Goal: Task Accomplishment & Management: Use online tool/utility

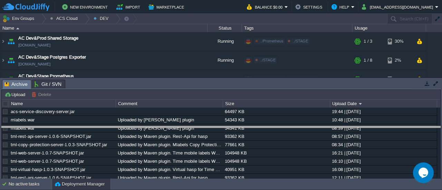
drag, startPoint x: 0, startPoint y: 0, endPoint x: 124, endPoint y: 97, distance: 157.4
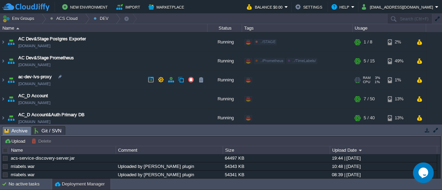
scroll to position [19, 0]
click at [83, 17] on div at bounding box center [84, 19] width 9 height 10
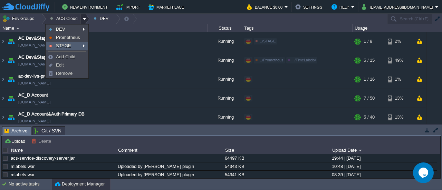
click at [73, 45] on link "STAGE" at bounding box center [67, 46] width 41 height 8
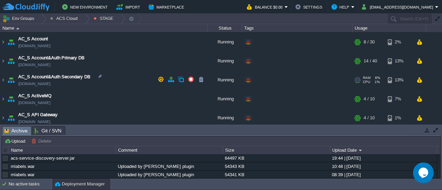
scroll to position [38, 0]
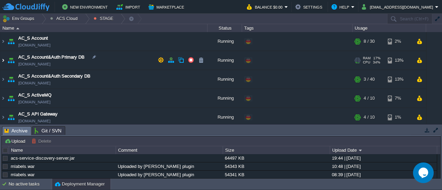
click at [5, 61] on img at bounding box center [3, 60] width 6 height 19
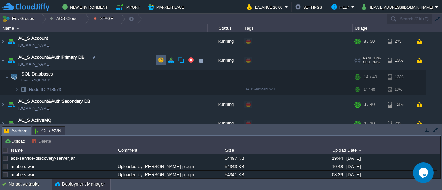
click at [160, 63] on button "button" at bounding box center [161, 60] width 6 height 6
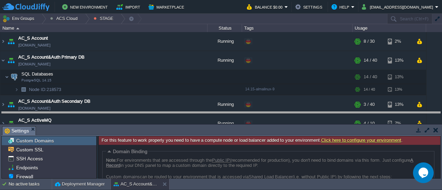
drag, startPoint x: 135, startPoint y: 129, endPoint x: 138, endPoint y: 114, distance: 14.7
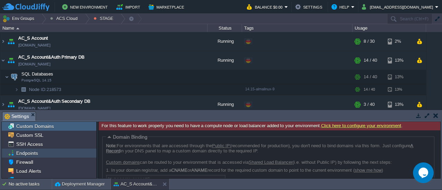
click at [55, 153] on div "Endpoints" at bounding box center [49, 153] width 95 height 9
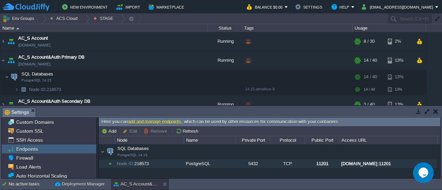
click at [384, 165] on div "[DOMAIN_NAME]:11201" at bounding box center [388, 164] width 97 height 9
drag, startPoint x: 2, startPoint y: 58, endPoint x: 9, endPoint y: 59, distance: 7.7
click at [2, 58] on img at bounding box center [3, 60] width 6 height 19
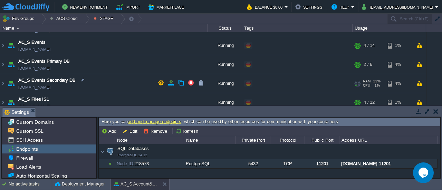
scroll to position [244, 0]
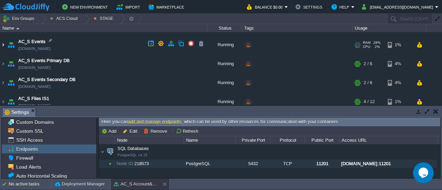
click at [2, 45] on img at bounding box center [3, 45] width 6 height 19
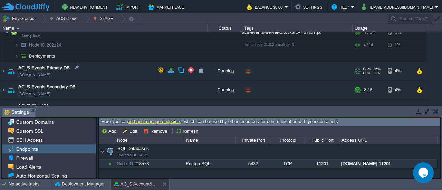
scroll to position [272, 0]
click at [161, 73] on td at bounding box center [161, 69] width 10 height 10
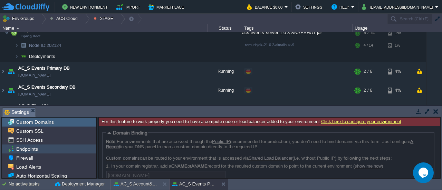
click at [64, 151] on div "Endpoints" at bounding box center [49, 149] width 95 height 9
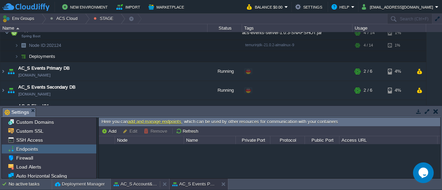
click at [140, 187] on button "AC_S Account&Auth Primary DB" at bounding box center [136, 184] width 44 height 7
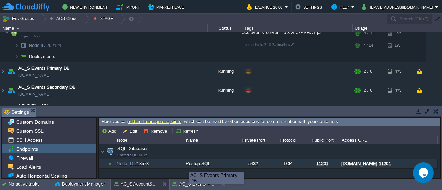
click at [189, 184] on div "AC_S Events Primary DB" at bounding box center [217, 178] width 56 height 12
click at [179, 186] on button "AC_S Events Primary DB" at bounding box center [194, 184] width 44 height 7
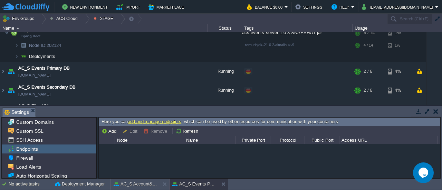
click at [148, 158] on div at bounding box center [270, 161] width 342 height 34
click at [111, 134] on button "Add" at bounding box center [110, 131] width 17 height 6
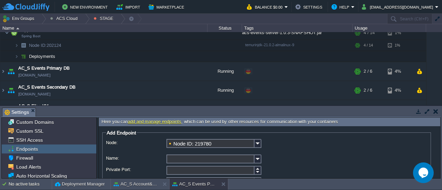
click at [194, 159] on input "Name:" at bounding box center [210, 159] width 88 height 9
type input "[PERSON_NAME]"
type input "remote"
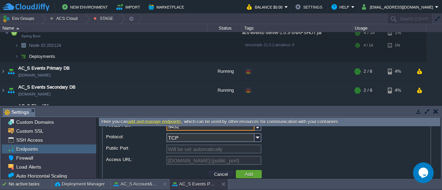
scroll to position [44, 0]
type input "5432"
click at [257, 140] on img at bounding box center [258, 138] width 7 height 9
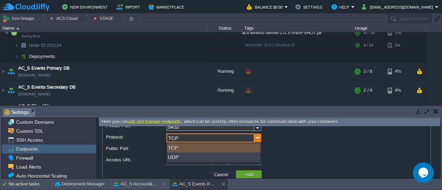
click at [257, 140] on img at bounding box center [258, 138] width 7 height 9
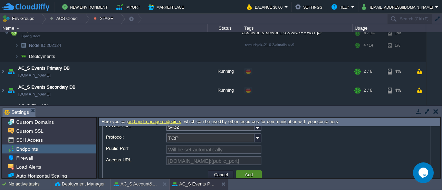
click at [254, 173] on button "Add" at bounding box center [249, 175] width 12 height 6
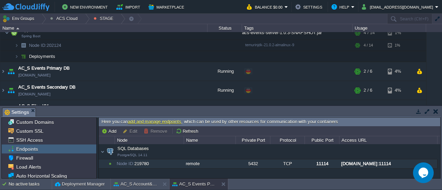
click at [347, 163] on div "[DOMAIN_NAME]:11114" at bounding box center [388, 164] width 97 height 9
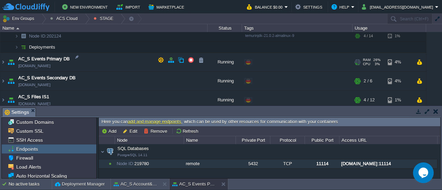
scroll to position [286, 0]
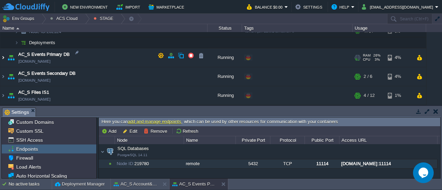
click at [2, 57] on img at bounding box center [3, 57] width 6 height 19
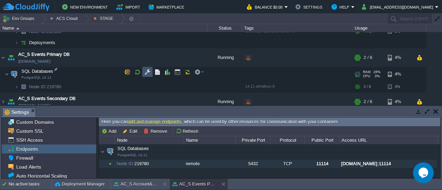
click at [147, 72] on button "button" at bounding box center [147, 72] width 6 height 6
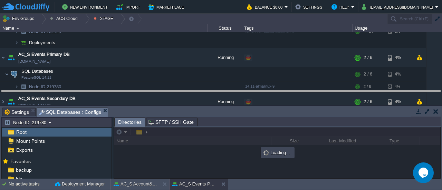
drag, startPoint x: 224, startPoint y: 115, endPoint x: 227, endPoint y: 96, distance: 19.0
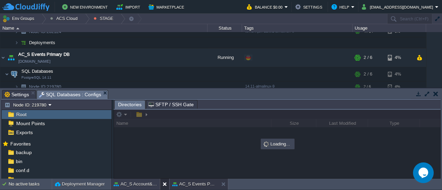
click at [160, 181] on div at bounding box center [164, 184] width 9 height 11
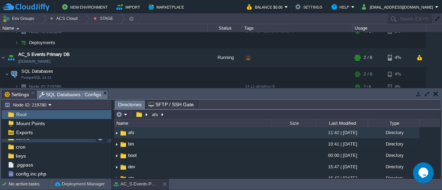
scroll to position [34, 0]
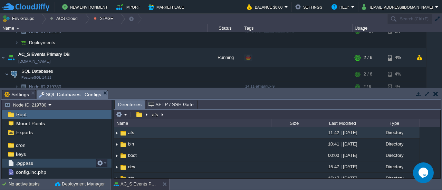
click at [55, 160] on div ".pgpass" at bounding box center [57, 163] width 110 height 9
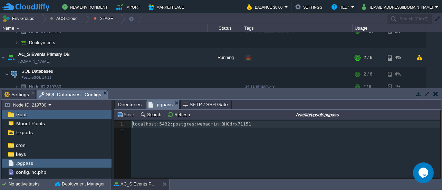
scroll to position [2, 0]
click at [221, 125] on div "2 1 localhost:5432:postgres:webadmin:BHGdrx71151 2 ​" at bounding box center [287, 127] width 312 height 13
click at [197, 126] on div "2 1 localhost:5432:postgres:webadmin:BHGdrx71151 2 ​" at bounding box center [287, 127] width 312 height 13
type textarea "webadmin"
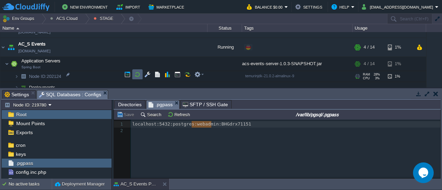
scroll to position [238, 0]
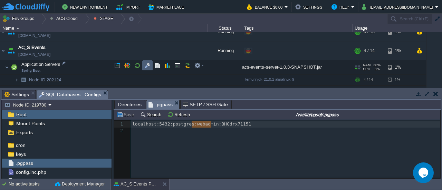
click at [148, 67] on button "button" at bounding box center [147, 66] width 6 height 6
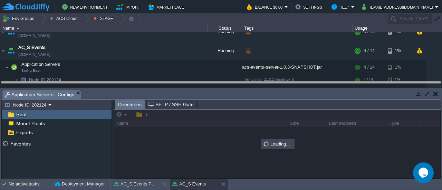
drag, startPoint x: 160, startPoint y: 96, endPoint x: 165, endPoint y: 73, distance: 24.4
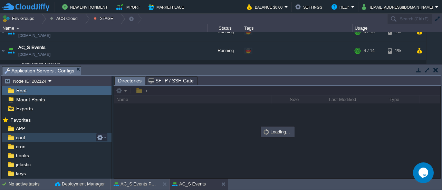
click at [57, 141] on div "conf" at bounding box center [57, 137] width 110 height 9
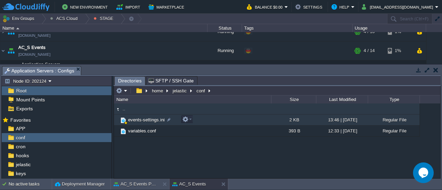
click at [146, 122] on span "events-settings.ini" at bounding box center [146, 120] width 39 height 6
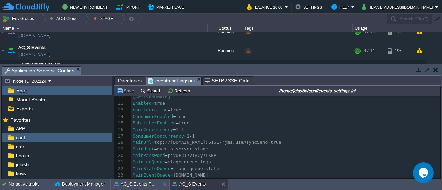
scroll to position [0, 0]
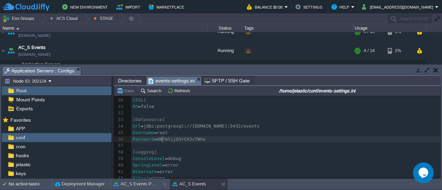
click at [163, 138] on div "108 1 [Server] 2 Port = 8080 3 HttpPort = 8080 4 SwaggerOn = false 5 ServerName…" at bounding box center [285, 93] width 309 height 371
type textarea "9N7mlijO3rCVJv7Wnv"
click at [348, 125] on div "x 1 [Server] 2 Port = 8080 3 HttpPort = 8080 4 SwaggerOn = false 5 ServerName =…" at bounding box center [285, 93] width 309 height 371
type textarea "events"
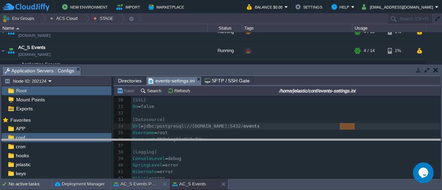
drag, startPoint x: 244, startPoint y: 67, endPoint x: 234, endPoint y: 144, distance: 77.0
click at [234, 144] on body "New Environment Import Marketplace Bonus $0.00 Upgrade Account Balance $0.00 Se…" at bounding box center [221, 95] width 442 height 190
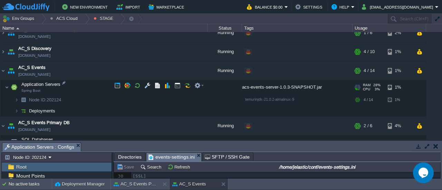
scroll to position [194, 0]
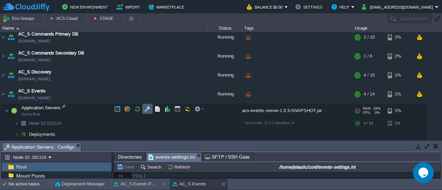
click at [144, 111] on button "button" at bounding box center [147, 109] width 6 height 6
click at [142, 110] on td at bounding box center [147, 109] width 10 height 10
click at [161, 141] on div "Tasks Activity Log Archive Git / SVN Settings SQL Databases : Configs Applicati…" at bounding box center [221, 160] width 442 height 38
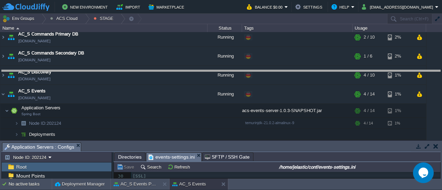
drag, startPoint x: 163, startPoint y: 144, endPoint x: 176, endPoint y: 71, distance: 74.3
click at [176, 71] on body "New Environment Import Marketplace Bonus $0.00 Upgrade Account Balance $0.00 Se…" at bounding box center [221, 95] width 442 height 190
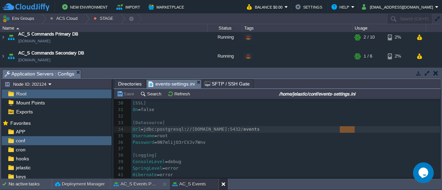
click at [224, 186] on button at bounding box center [224, 184] width 7 height 7
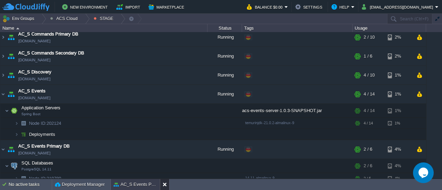
click at [161, 185] on div at bounding box center [164, 184] width 9 height 11
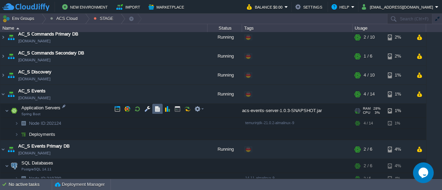
click at [161, 112] on td at bounding box center [157, 109] width 10 height 10
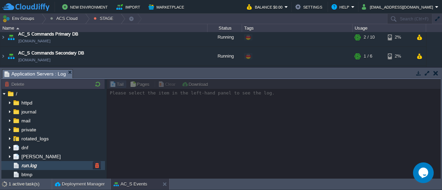
click at [28, 164] on span "run.log" at bounding box center [29, 166] width 18 height 6
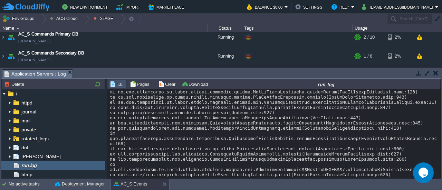
scroll to position [4533, 0]
drag, startPoint x: 345, startPoint y: 124, endPoint x: 230, endPoint y: 122, distance: 114.3
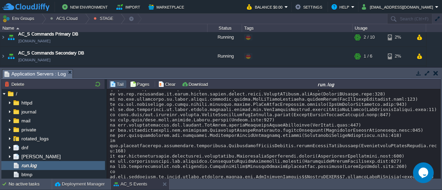
scroll to position [4526, 0]
drag, startPoint x: 111, startPoint y: 121, endPoint x: 345, endPoint y: 171, distance: 239.9
copy div "[DATE] 14:26:40.669 [level:ERROR] [thread:taskScheduler-1] [MDC:{spanId=0cfde39…"
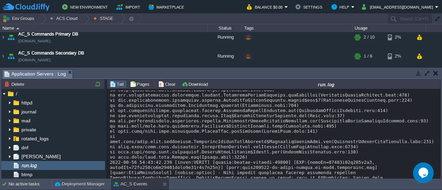
scroll to position [3722, 0]
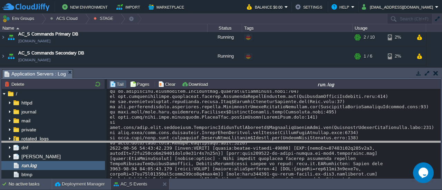
drag, startPoint x: 230, startPoint y: 73, endPoint x: 220, endPoint y: 145, distance: 72.4
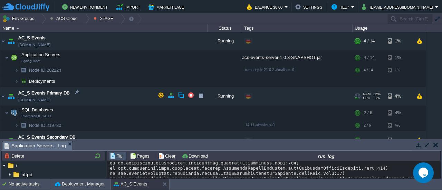
scroll to position [247, 0]
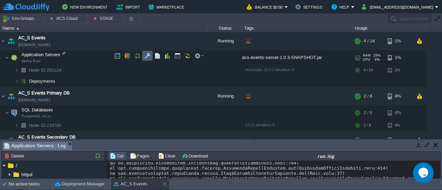
click at [151, 57] on td at bounding box center [147, 56] width 10 height 10
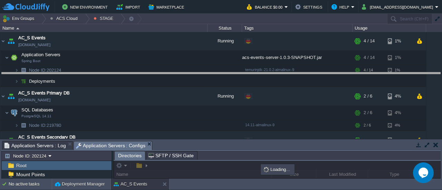
drag, startPoint x: 224, startPoint y: 148, endPoint x: 230, endPoint y: 79, distance: 69.0
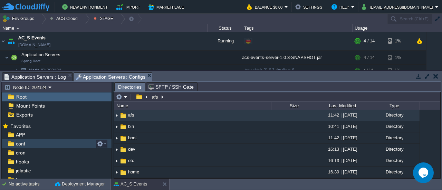
click at [64, 143] on div "conf" at bounding box center [57, 144] width 110 height 9
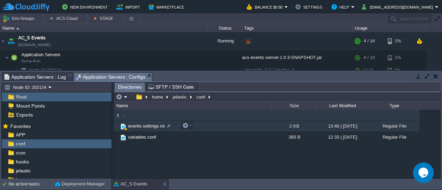
click at [157, 126] on span "events-settings.ini" at bounding box center [146, 126] width 39 height 6
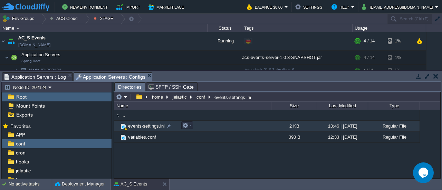
click at [157, 126] on span "events-settings.ini" at bounding box center [146, 126] width 39 height 6
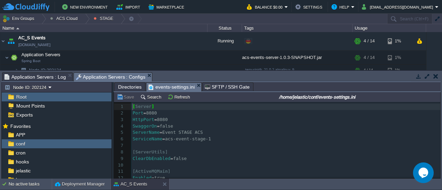
scroll to position [2, 0]
click at [213, 159] on pre "ClearDbEnabled = false" at bounding box center [285, 159] width 309 height 7
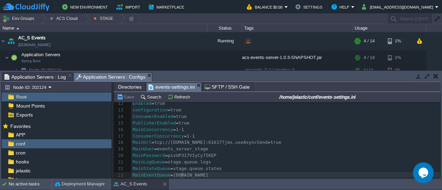
scroll to position [81, 0]
